Goal: Check status: Check status

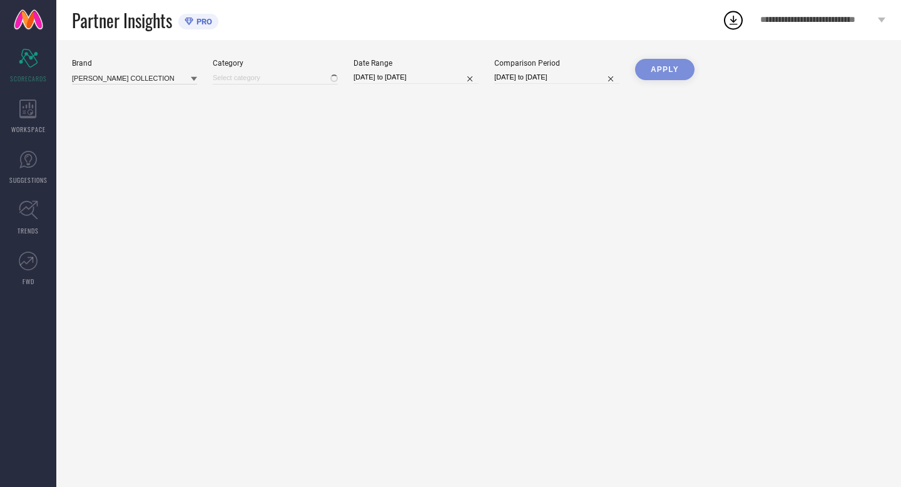
type input "Women-Bangle"
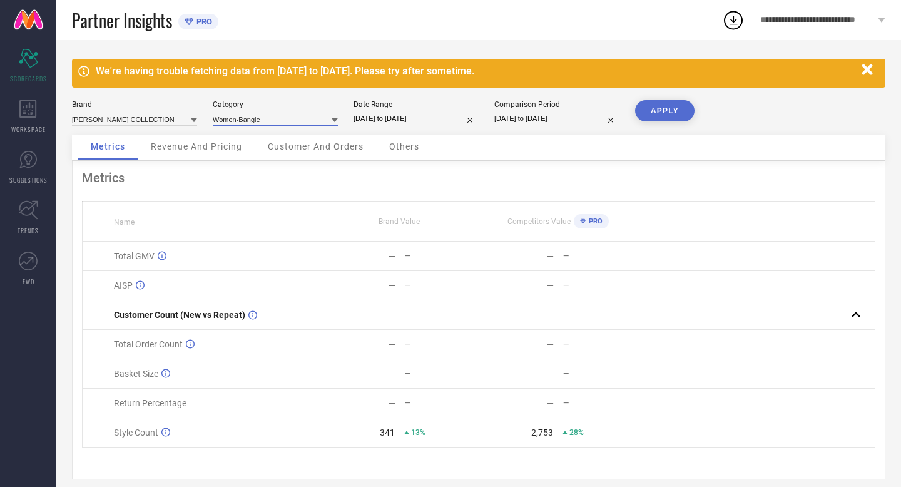
click at [299, 118] on input at bounding box center [275, 119] width 125 height 13
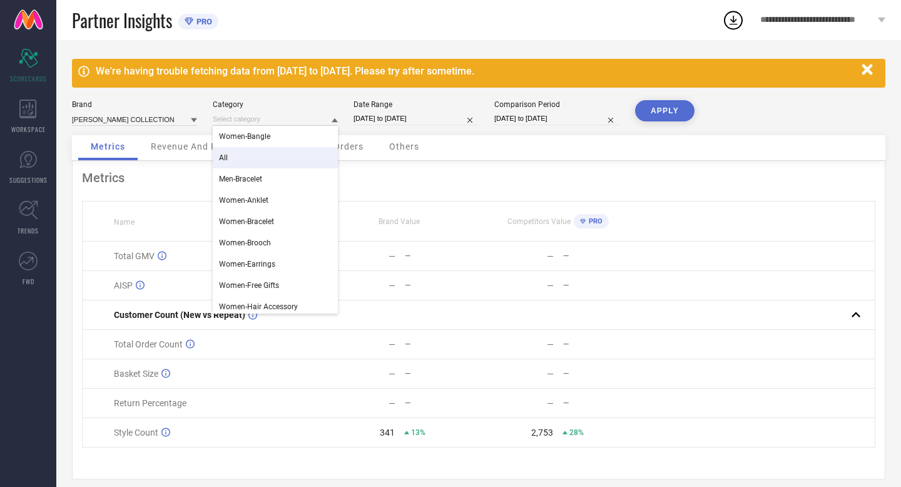
click at [290, 150] on div "All" at bounding box center [275, 157] width 125 height 21
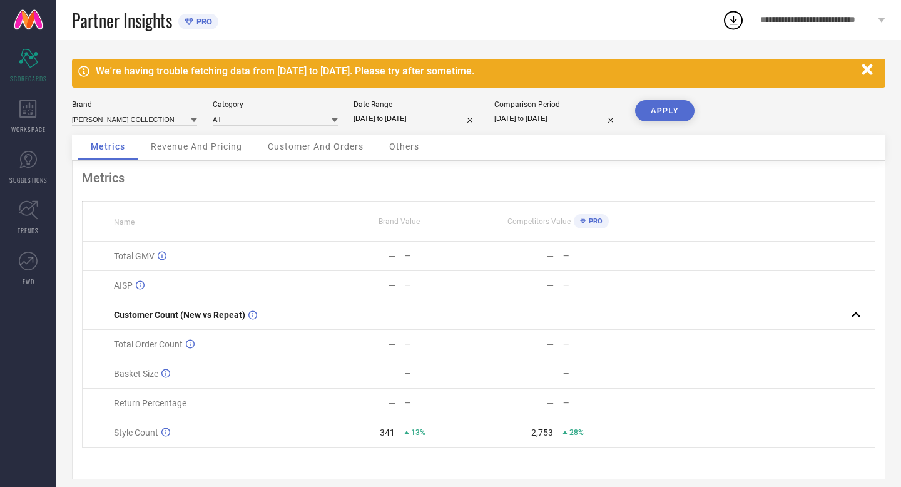
click at [680, 108] on button "APPLY" at bounding box center [664, 110] width 59 height 21
